Goal: Information Seeking & Learning: Understand process/instructions

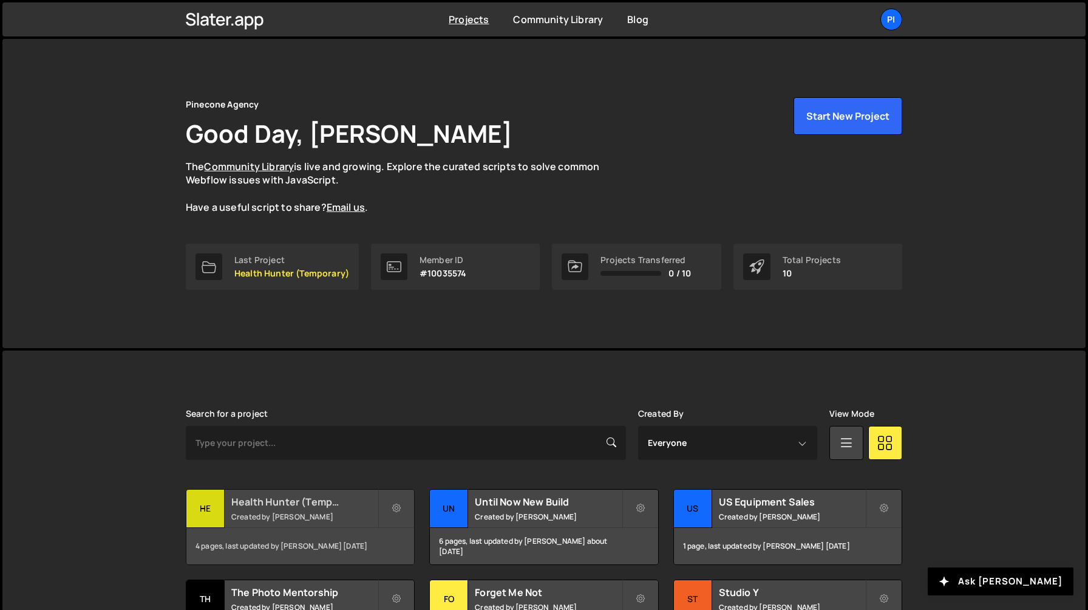
click at [299, 507] on h2 "Health Hunter (Temporary)" at bounding box center [304, 501] width 146 height 13
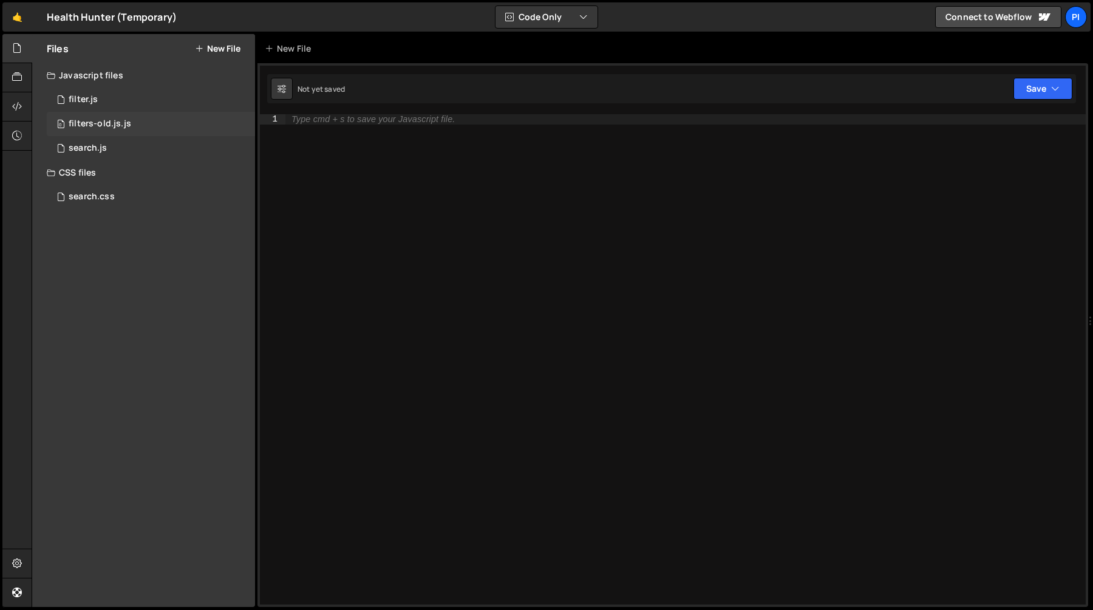
click at [123, 129] on div "0 filters-old.js.js 0" at bounding box center [151, 124] width 208 height 24
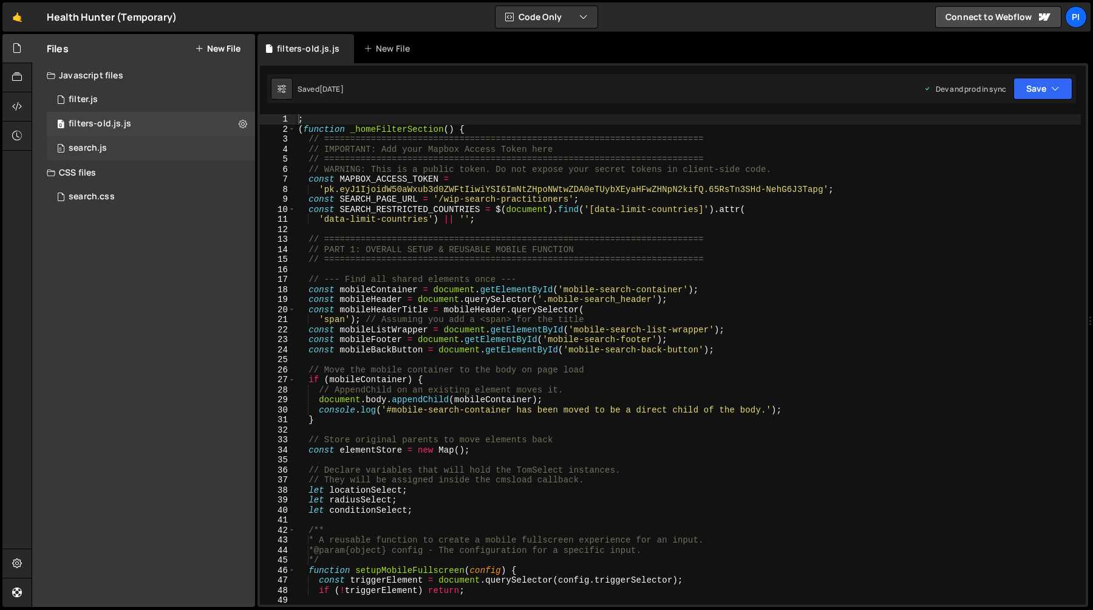
click at [114, 141] on div "0 search.js 0" at bounding box center [151, 148] width 208 height 24
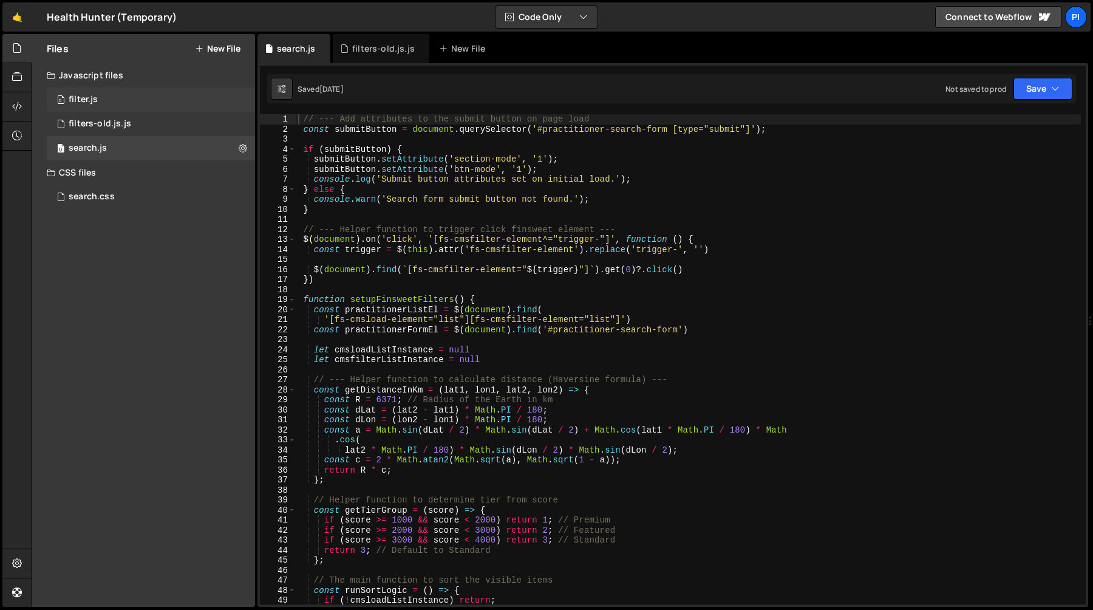
click at [125, 105] on div "0 filter.js 0" at bounding box center [151, 99] width 208 height 24
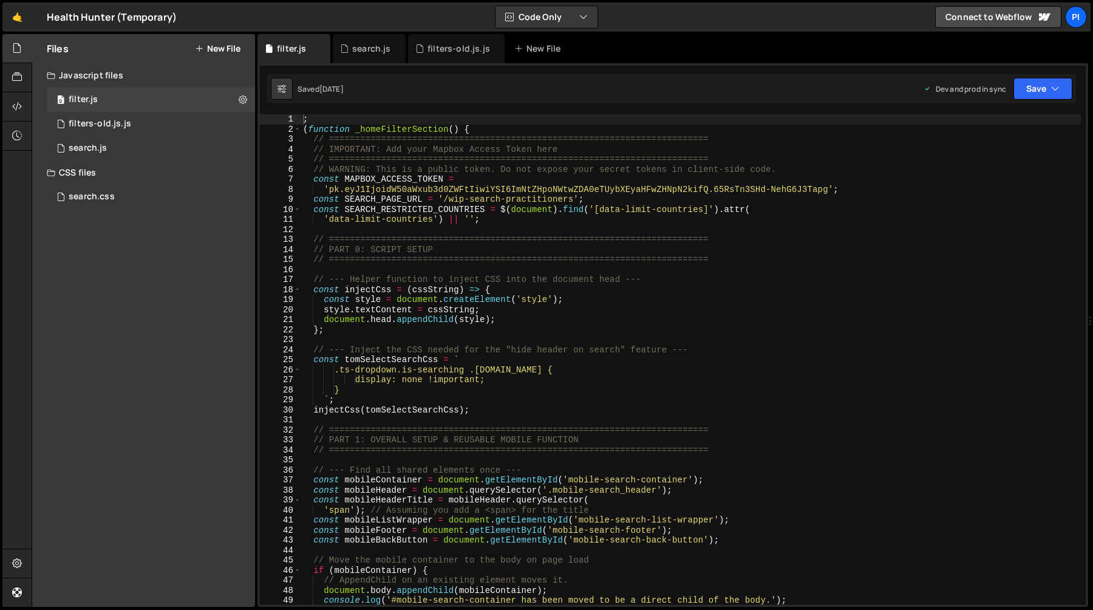
type textarea "// ========================================================================="
click at [417, 258] on div "; ( function _homeFilterSection ( ) { // ======================================…" at bounding box center [691, 369] width 780 height 510
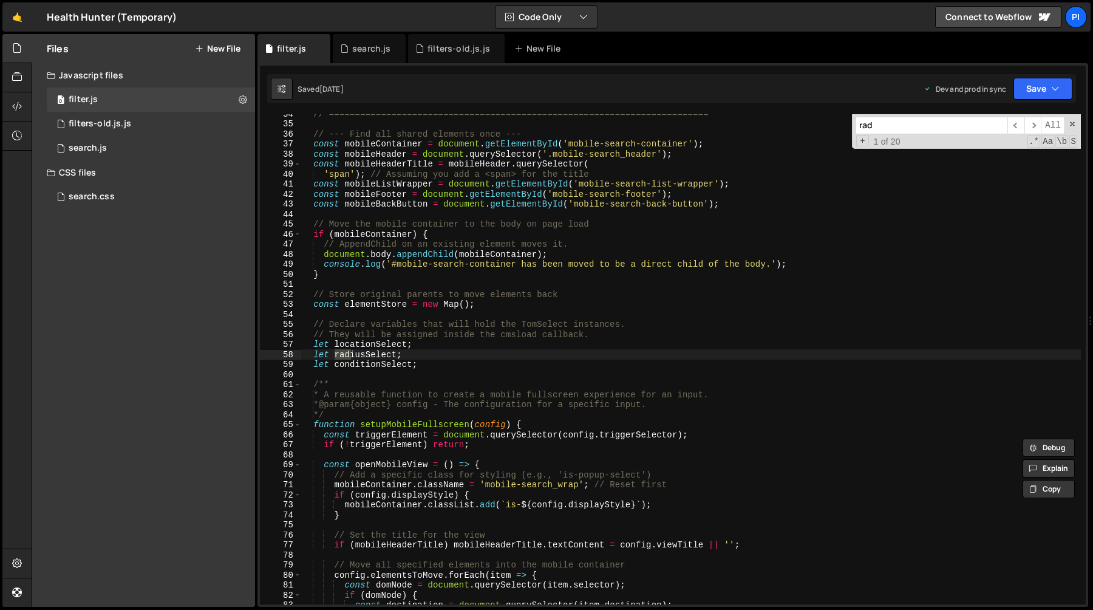
scroll to position [336, 0]
type input "radiusSelect"
click at [1029, 124] on span "​" at bounding box center [1033, 126] width 17 height 18
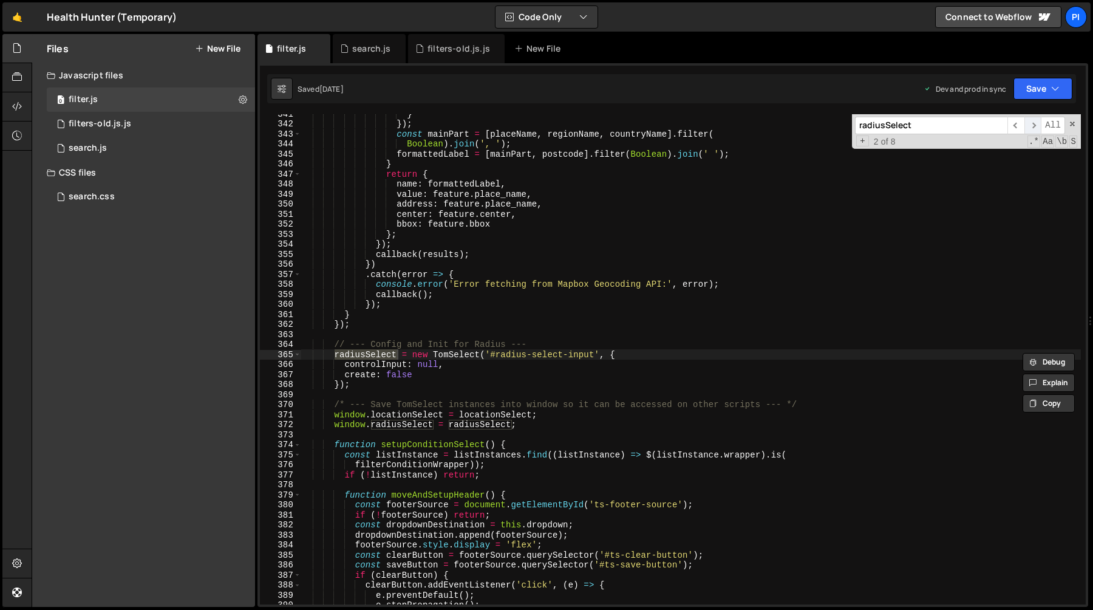
click at [1029, 124] on span "​" at bounding box center [1033, 126] width 17 height 18
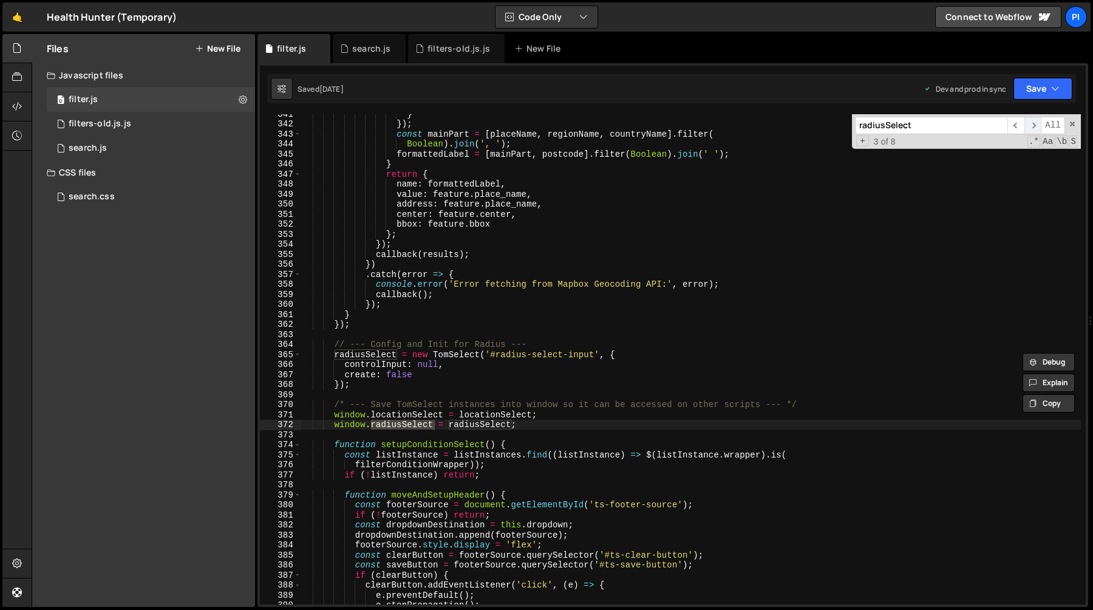
click at [1029, 124] on span "​" at bounding box center [1033, 126] width 17 height 18
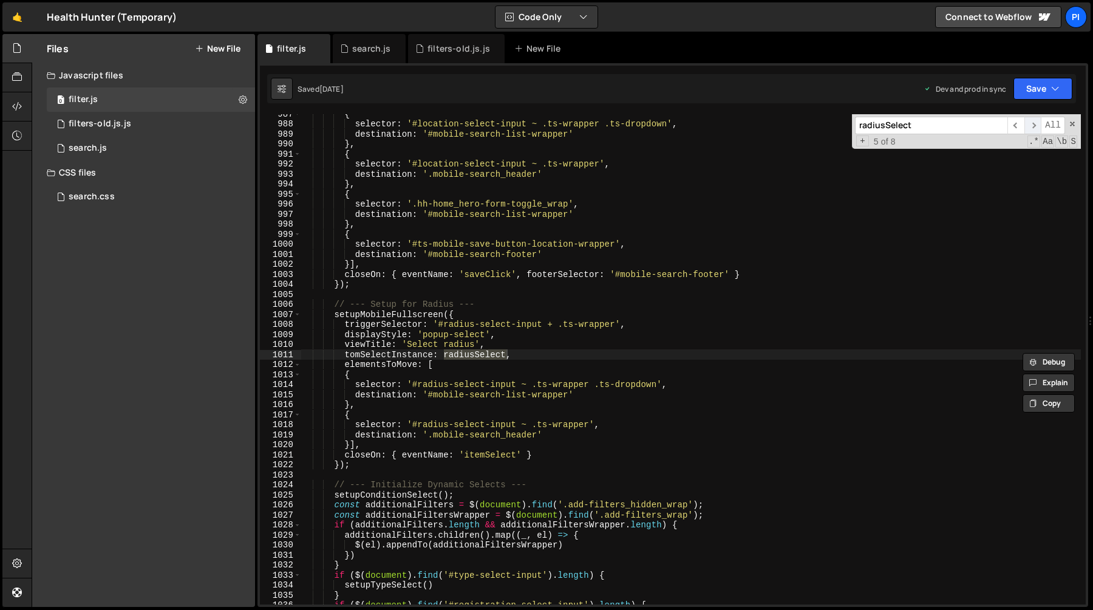
click at [1029, 124] on span "​" at bounding box center [1033, 126] width 17 height 18
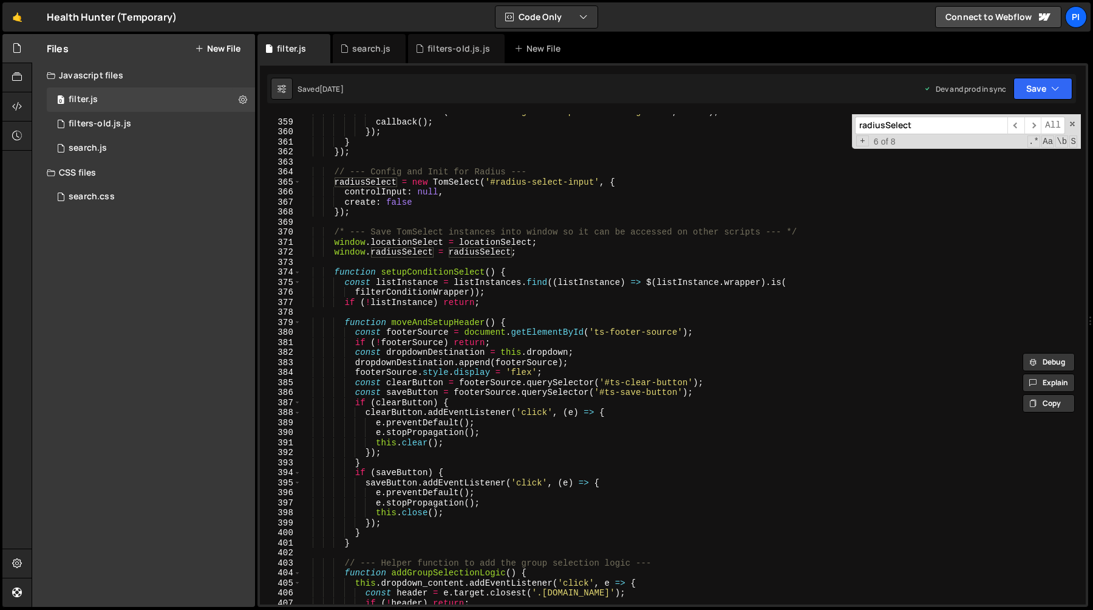
scroll to position [3518, 0]
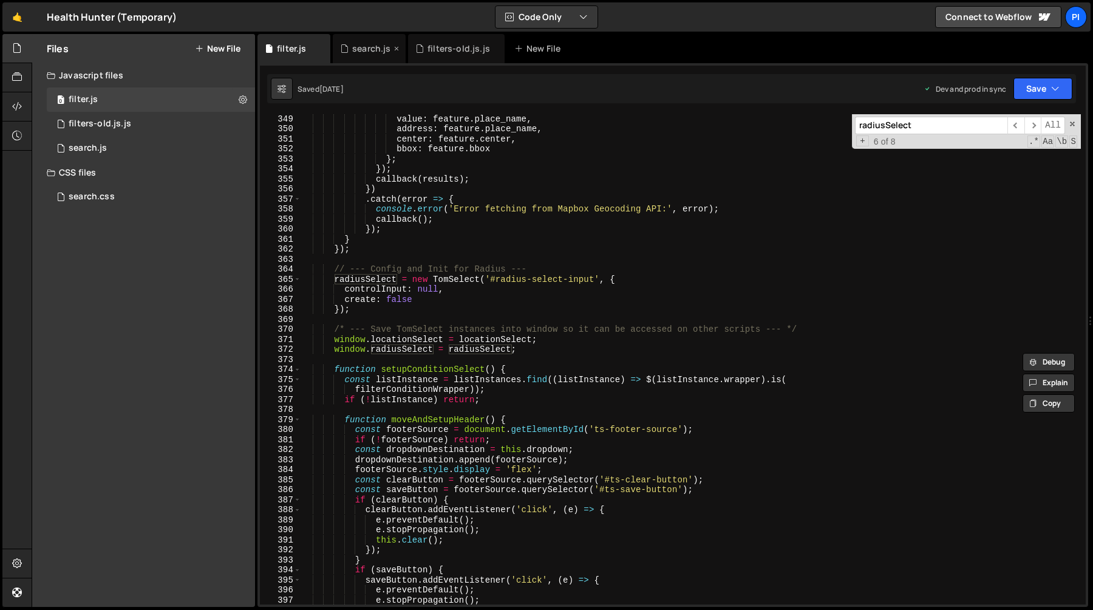
click at [355, 51] on div "search.js" at bounding box center [371, 49] width 38 height 12
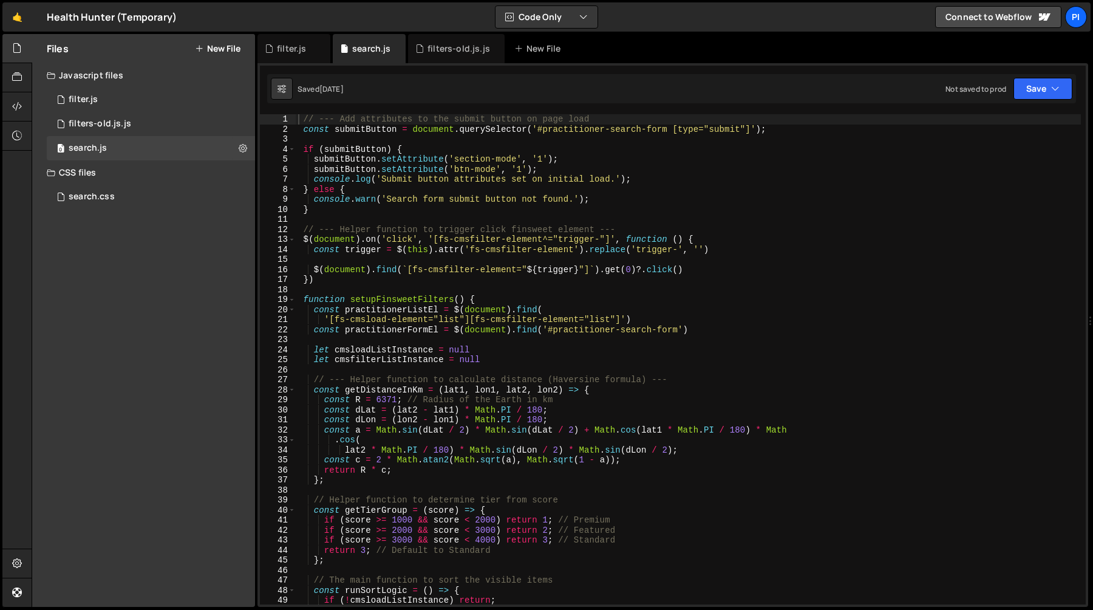
click at [889, 214] on div "// --- Add attributes to the submit button on page load const submitButton = do…" at bounding box center [688, 369] width 785 height 510
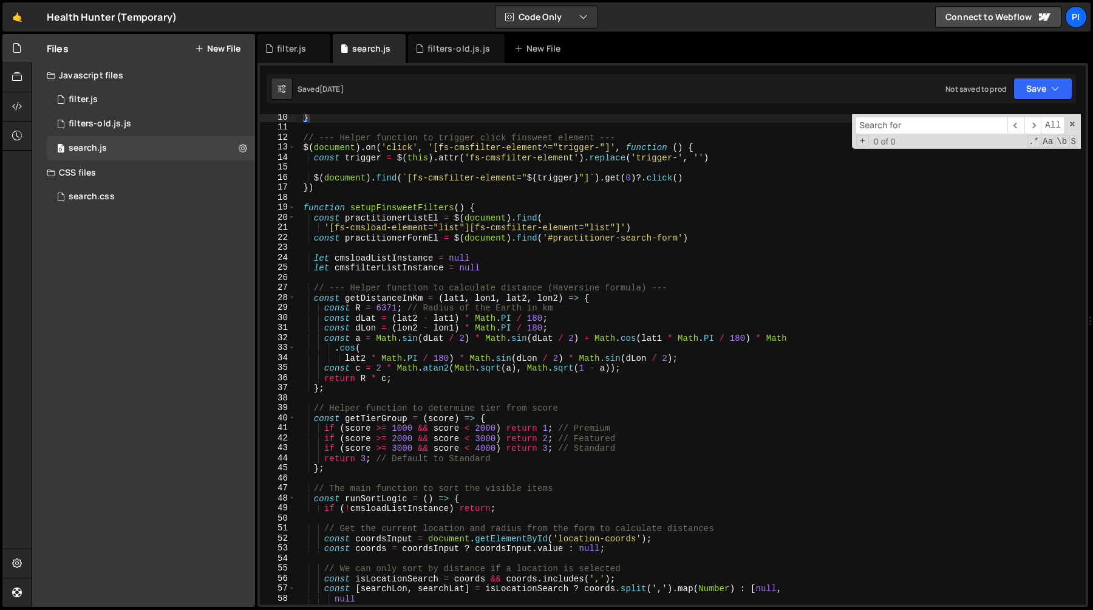
click at [295, 207] on div "19" at bounding box center [278, 207] width 36 height 10
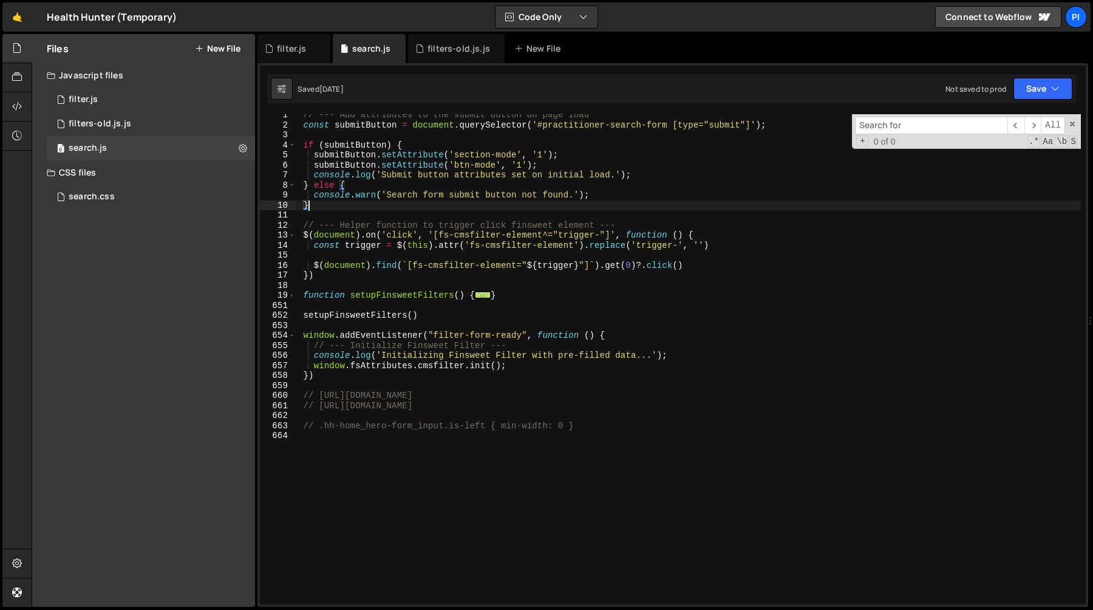
scroll to position [15, 0]
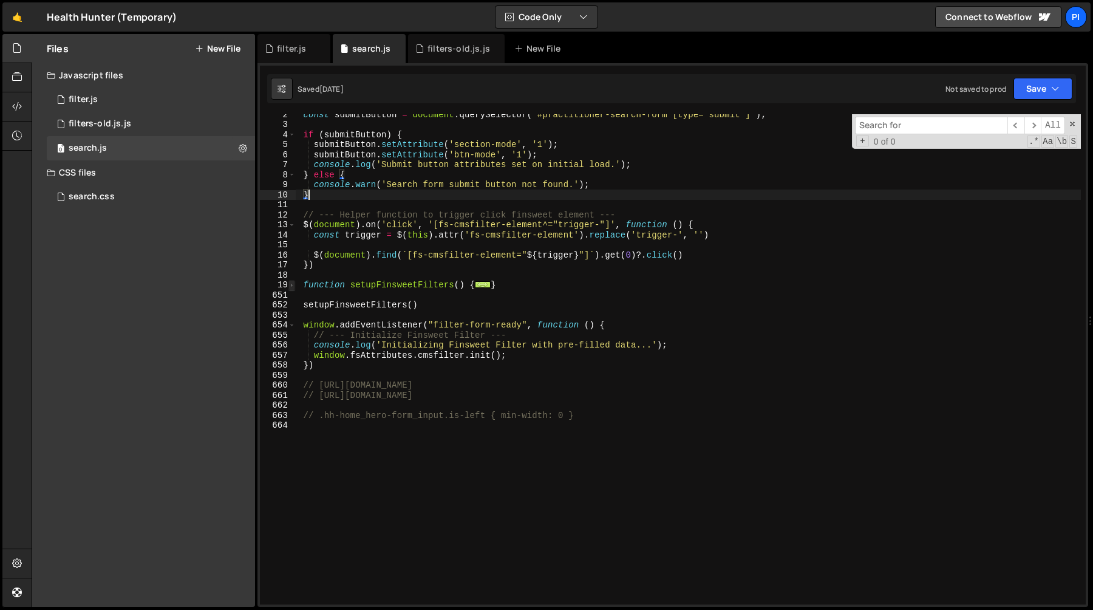
click at [295, 286] on span at bounding box center [292, 285] width 7 height 10
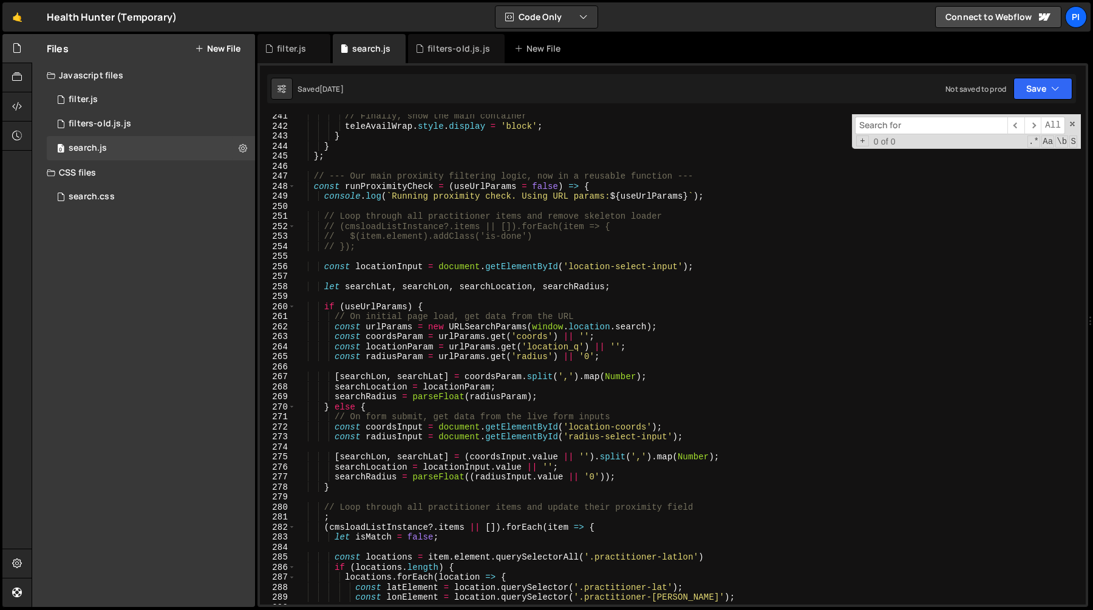
scroll to position [2416, 0]
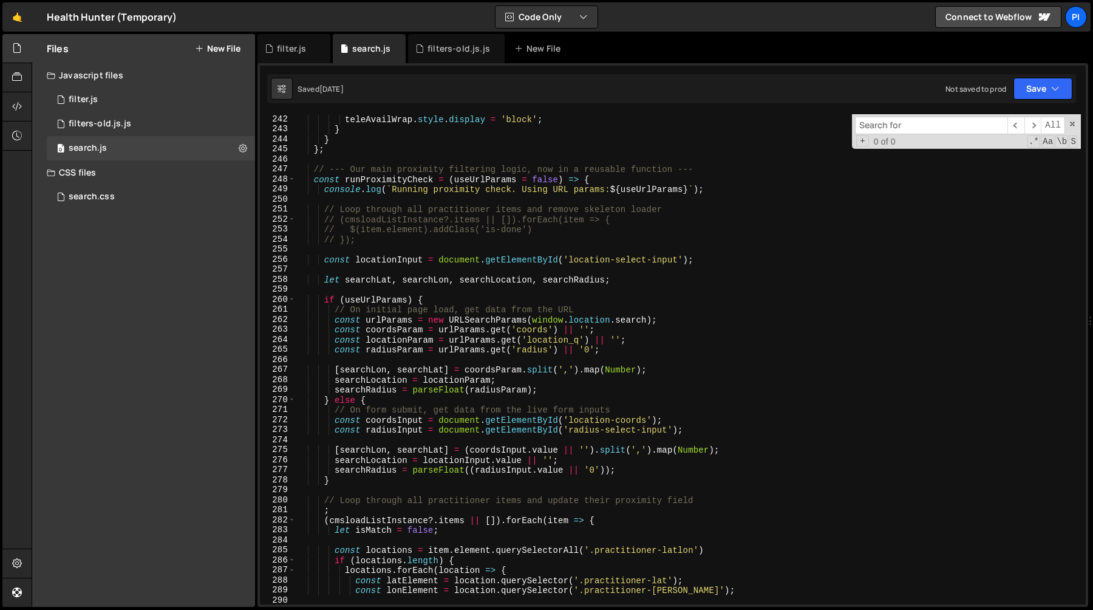
click at [364, 299] on div "teleAvailWrap . style . display = 'block' ; } } } ; // --- Our main proximity f…" at bounding box center [688, 369] width 785 height 510
type textarea "if (useUrlParams) {"
click at [364, 299] on div "teleAvailWrap . style . display = 'block' ; } } } ; // --- Our main proximity f…" at bounding box center [688, 369] width 785 height 510
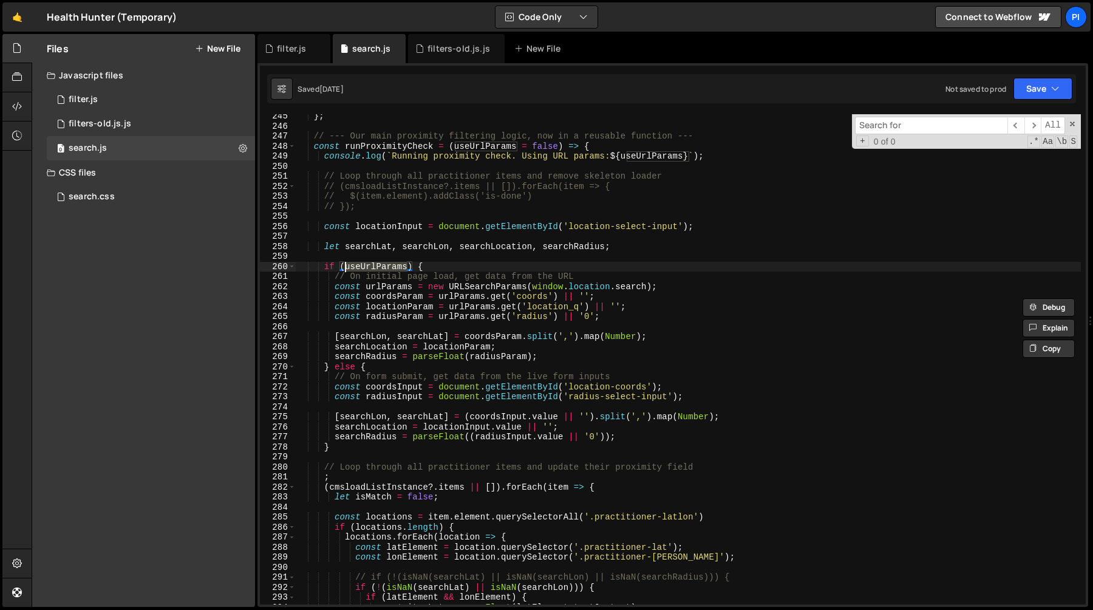
scroll to position [2457, 0]
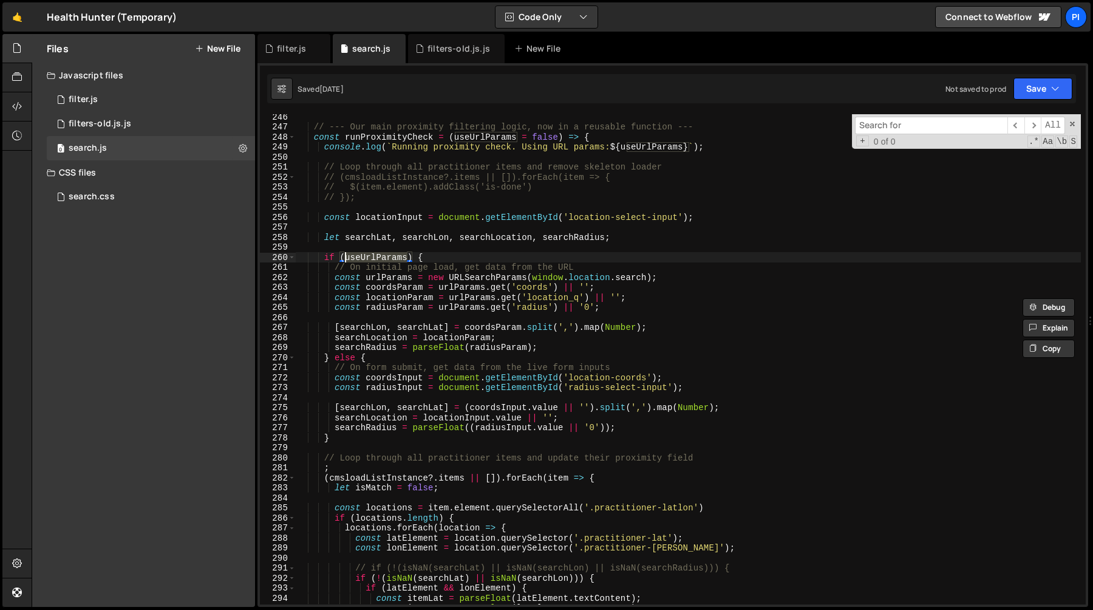
click at [433, 247] on div "// --- Our main proximity filtering logic, now in a reusable function --- const…" at bounding box center [688, 367] width 785 height 510
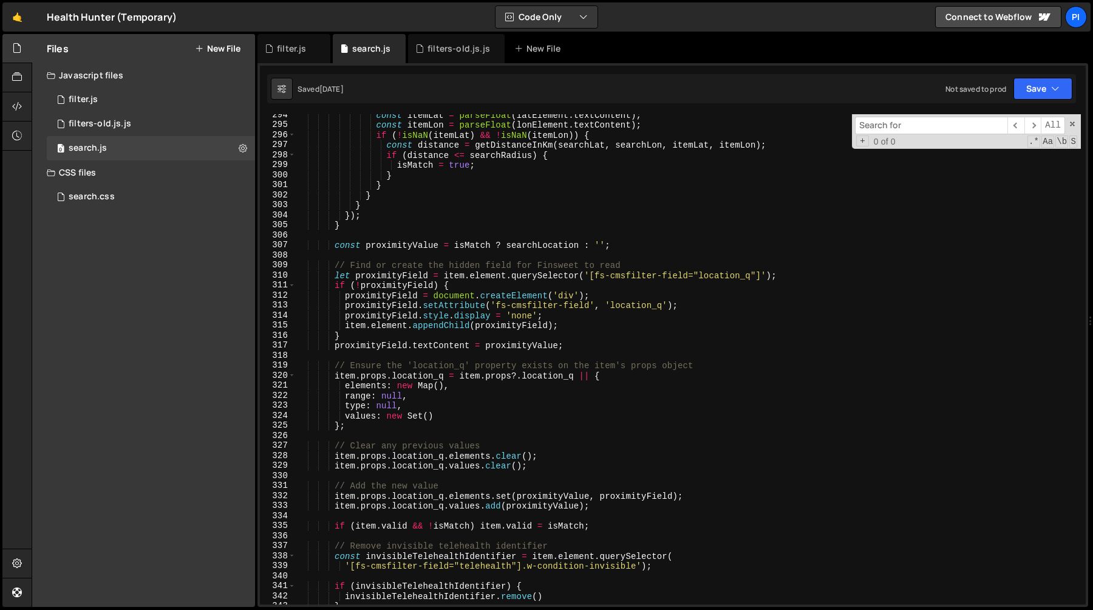
scroll to position [2948, 0]
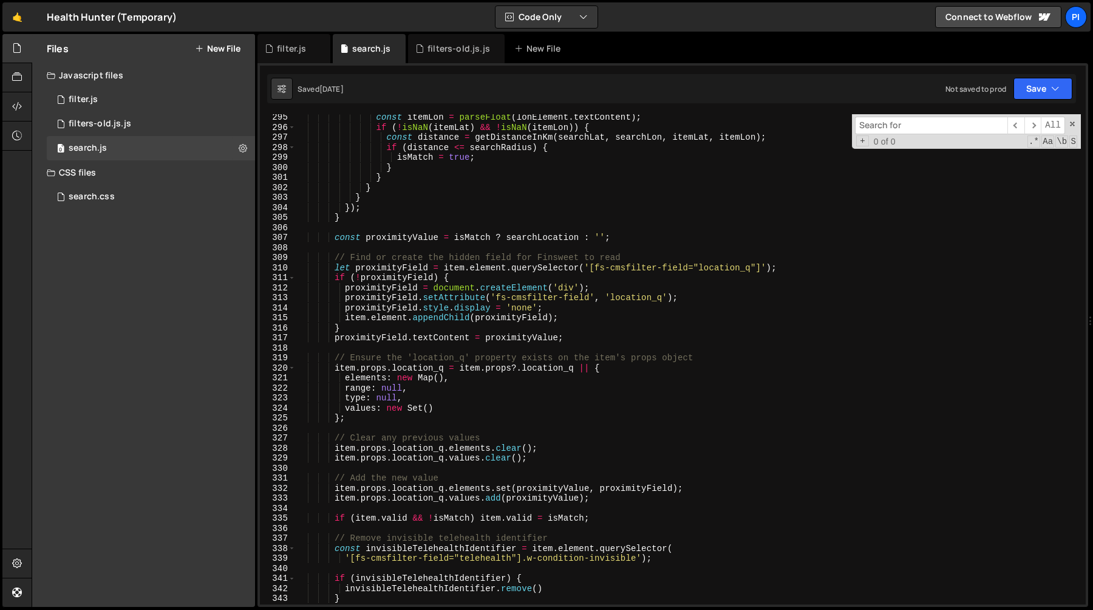
click at [420, 366] on div "const itemLon = parseFloat ( lonElement . textContent ) ; if ( ! isNaN ( itemLa…" at bounding box center [688, 367] width 785 height 510
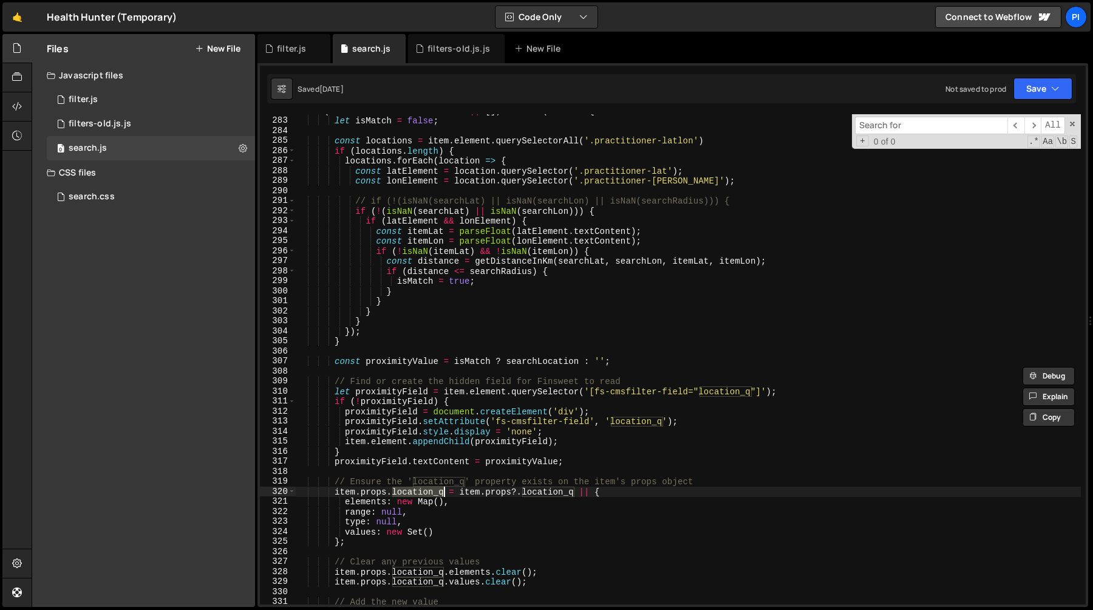
click at [443, 239] on div "( cmsloadListInstance ?. items || [ ]) . forEach ( item => { let isMatch = fals…" at bounding box center [688, 361] width 785 height 510
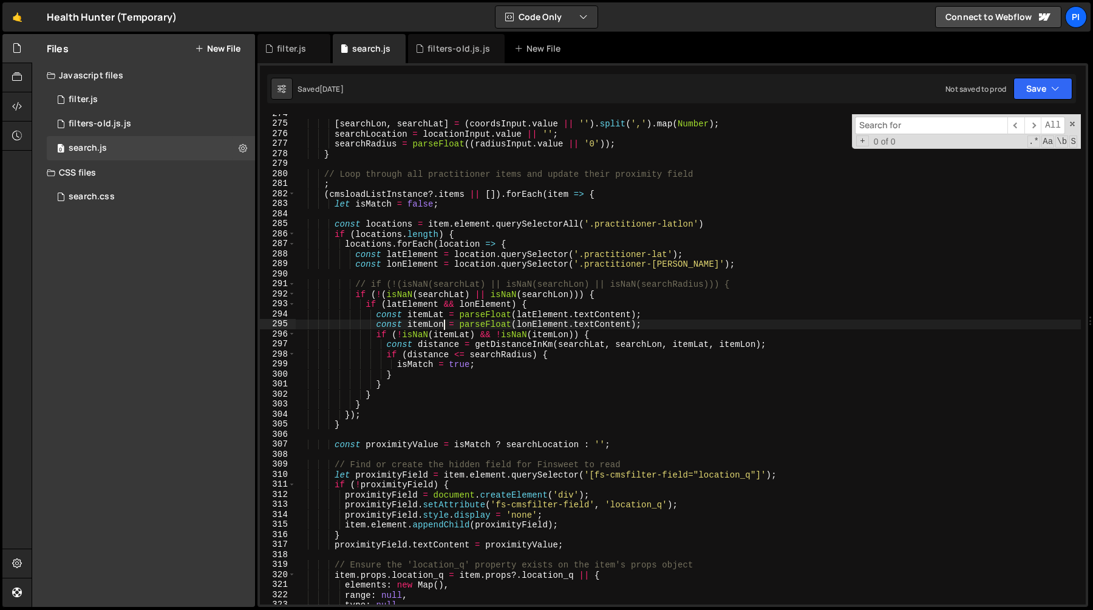
scroll to position [2726, 0]
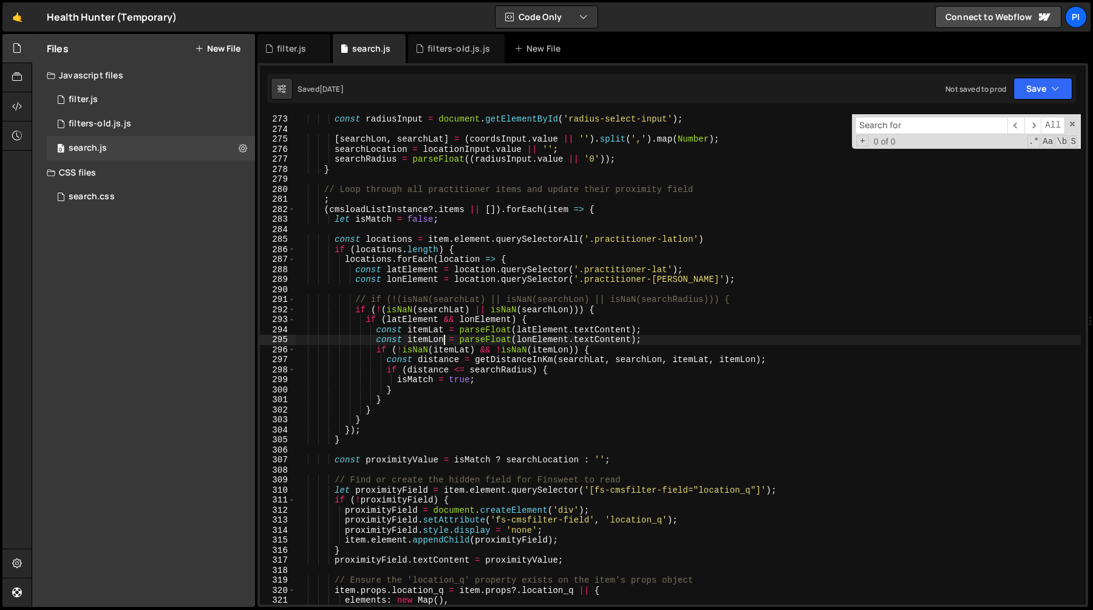
click at [375, 250] on div "const radiusInput = document . getElementById ( 'radius-select-input' ) ; [ sea…" at bounding box center [688, 369] width 785 height 510
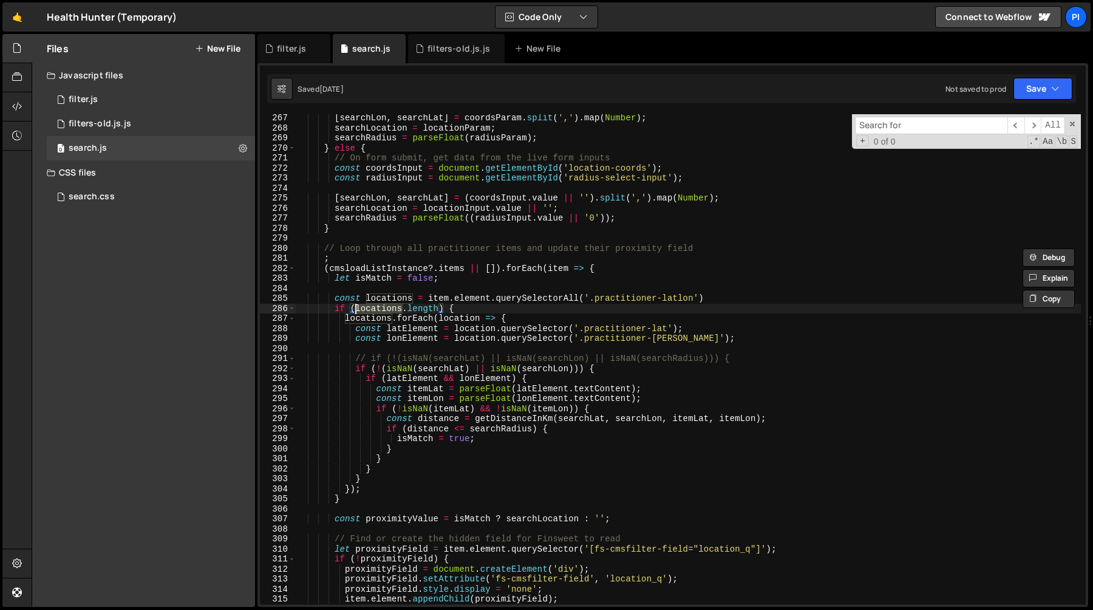
scroll to position [2662, 0]
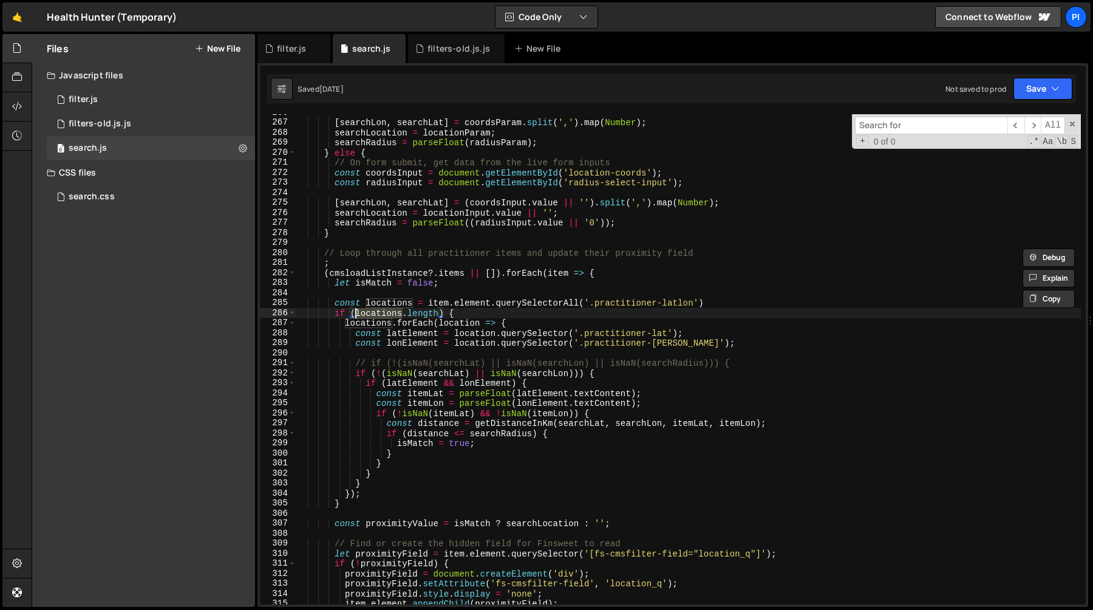
click at [394, 302] on div "[ searchLon , searchLat ] = coordsParam . split ( ',' ) . map ( Number ) ; sear…" at bounding box center [688, 363] width 785 height 510
click at [375, 310] on div "[ searchLon , searchLat ] = coordsParam . split ( ',' ) . map ( Number ) ; sear…" at bounding box center [688, 363] width 785 height 510
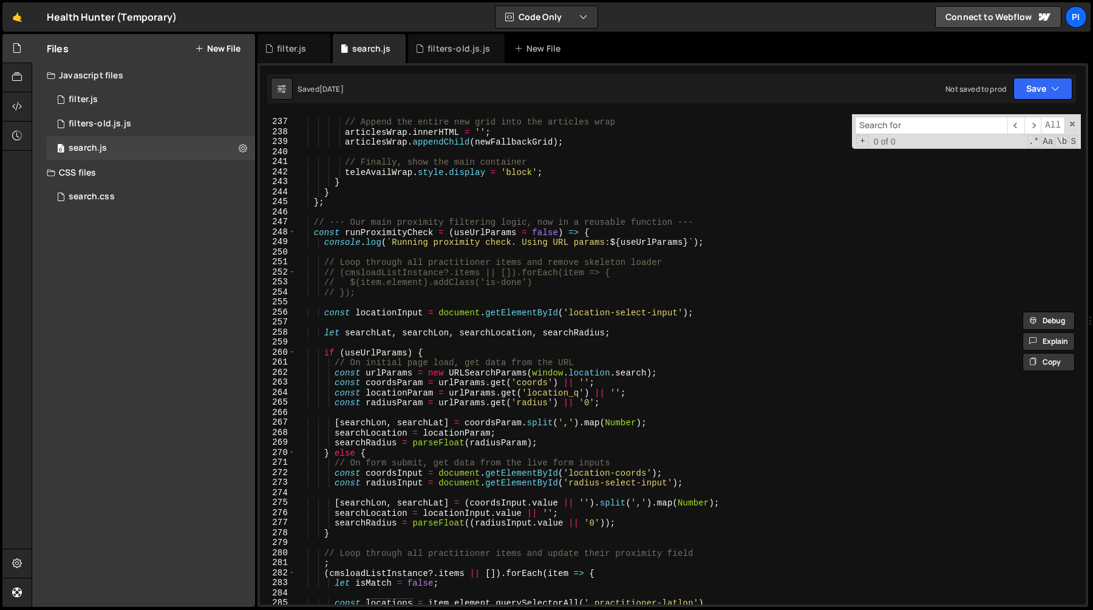
scroll to position [2360, 0]
click at [397, 233] on div "// Append the entire new grid into the articles wrap articlesWrap . innerHTML =…" at bounding box center [688, 364] width 785 height 510
type textarea "const runProximityCheck = (useUrlParams = false) => {"
click at [397, 233] on div "// Append the entire new grid into the articles wrap articlesWrap . innerHTML =…" at bounding box center [688, 364] width 785 height 510
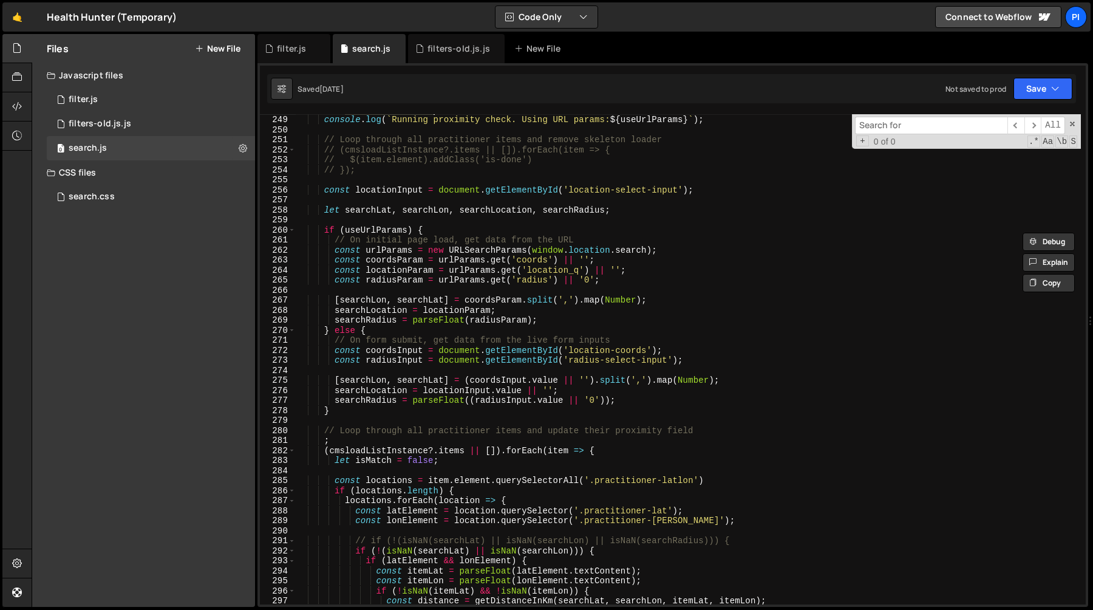
scroll to position [2494, 0]
